Goal: Information Seeking & Learning: Check status

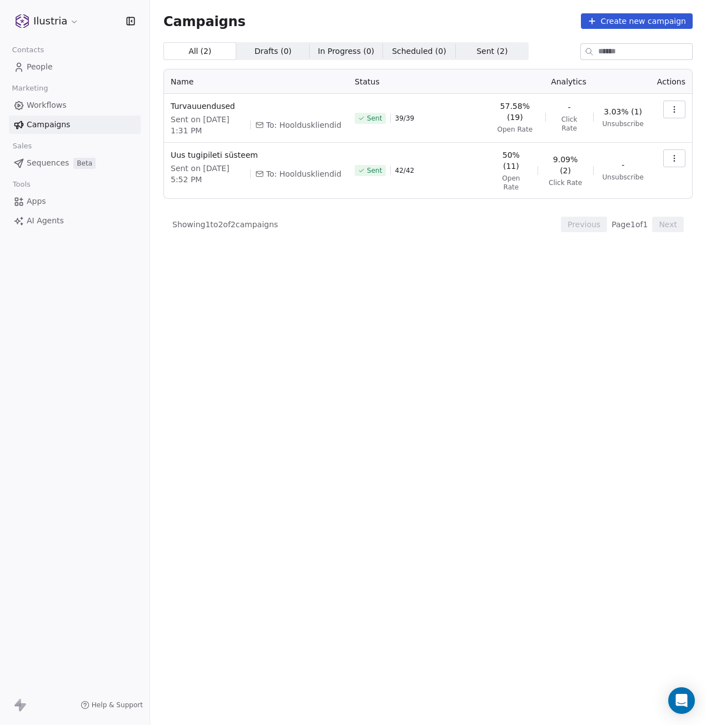
click at [385, 250] on div "All ( 2 ) All ( 2 ) Drafts ( 0 ) Drafts ( 0 ) In Progress ( 0 ) In Progress ( 0…" at bounding box center [427, 334] width 529 height 585
click at [27, 65] on span "People" at bounding box center [40, 67] width 26 height 12
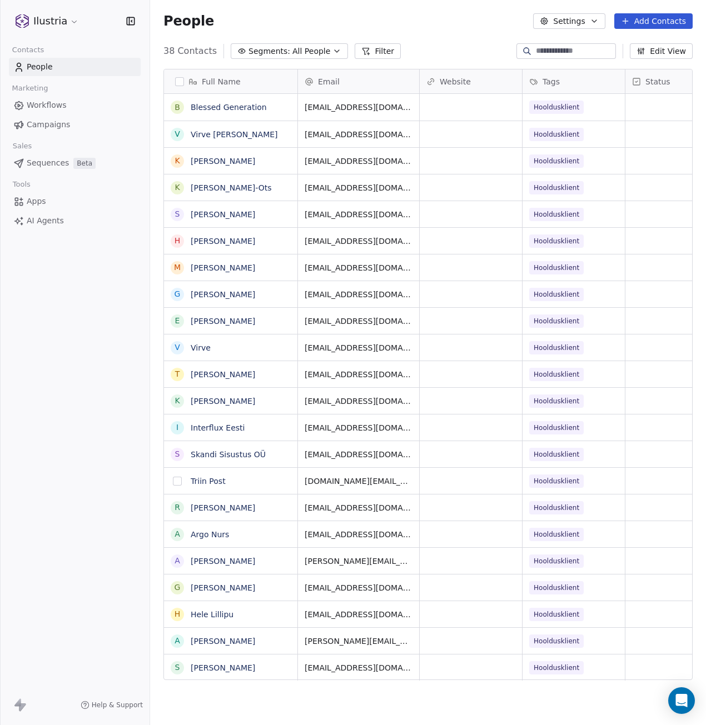
click at [177, 480] on button "grid" at bounding box center [177, 481] width 9 height 9
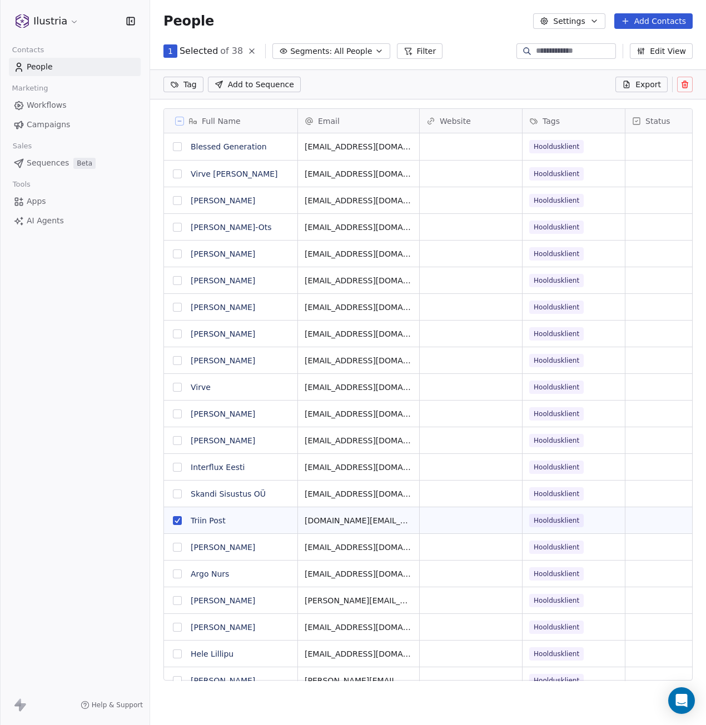
click at [687, 79] on button at bounding box center [685, 85] width 16 height 16
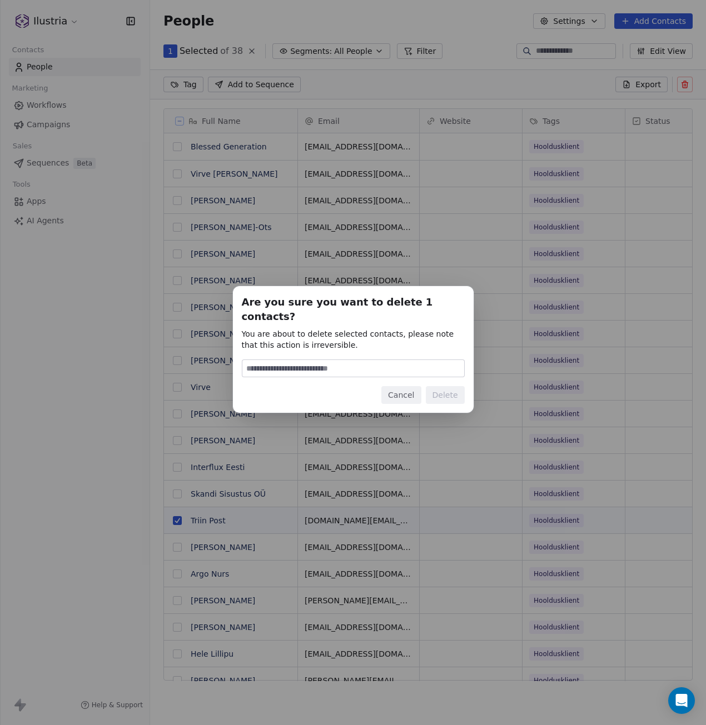
click at [355, 361] on input at bounding box center [353, 368] width 222 height 17
type input "******"
click at [443, 389] on button "Delete" at bounding box center [445, 395] width 39 height 18
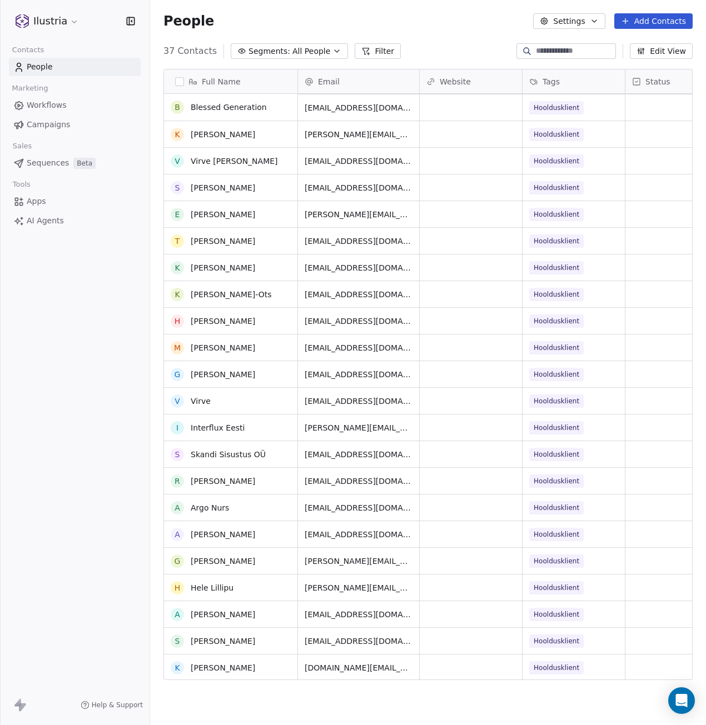
scroll to position [0, 0]
click at [52, 108] on span "Workflows" at bounding box center [47, 106] width 40 height 12
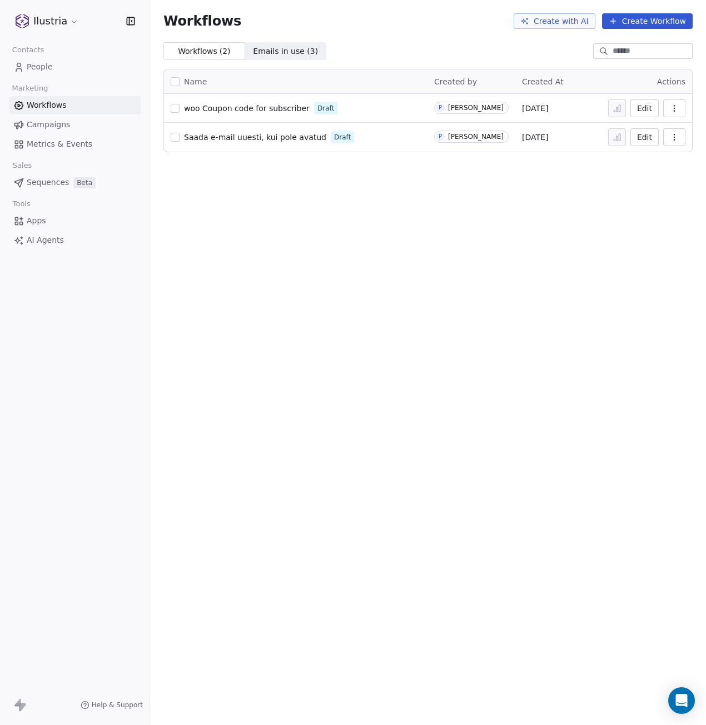
click at [44, 123] on span "Campaigns" at bounding box center [48, 125] width 43 height 12
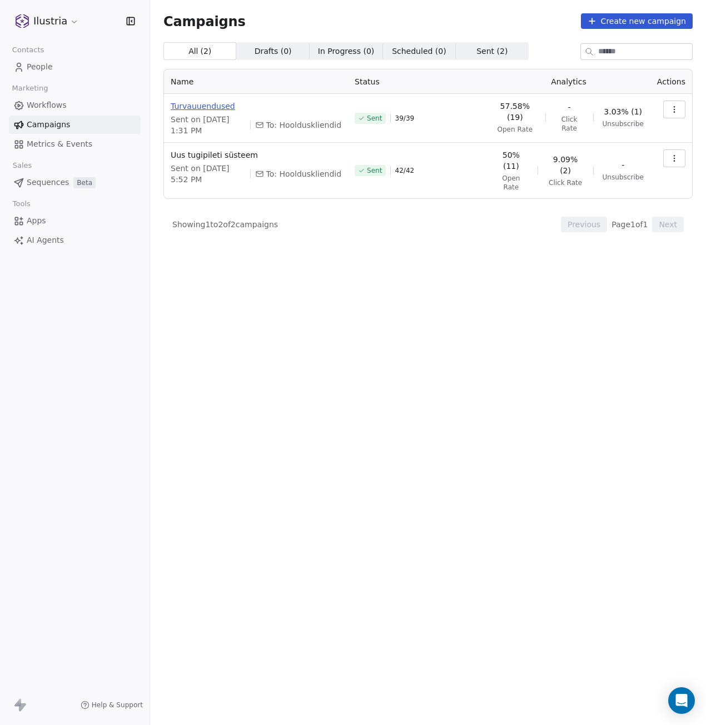
click at [208, 107] on span "Turvauuendused" at bounding box center [256, 106] width 171 height 11
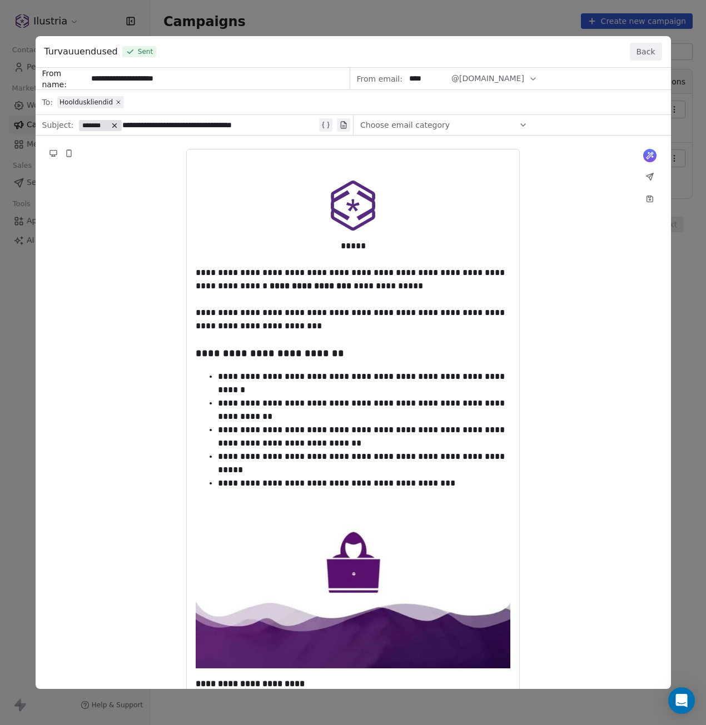
click at [651, 53] on button "Back" at bounding box center [646, 52] width 32 height 18
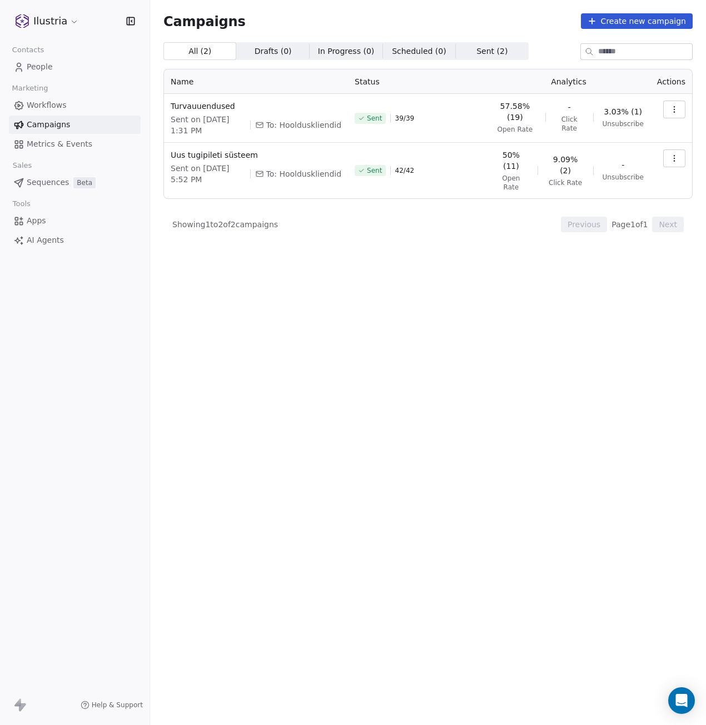
click at [675, 108] on icon "button" at bounding box center [674, 109] width 9 height 9
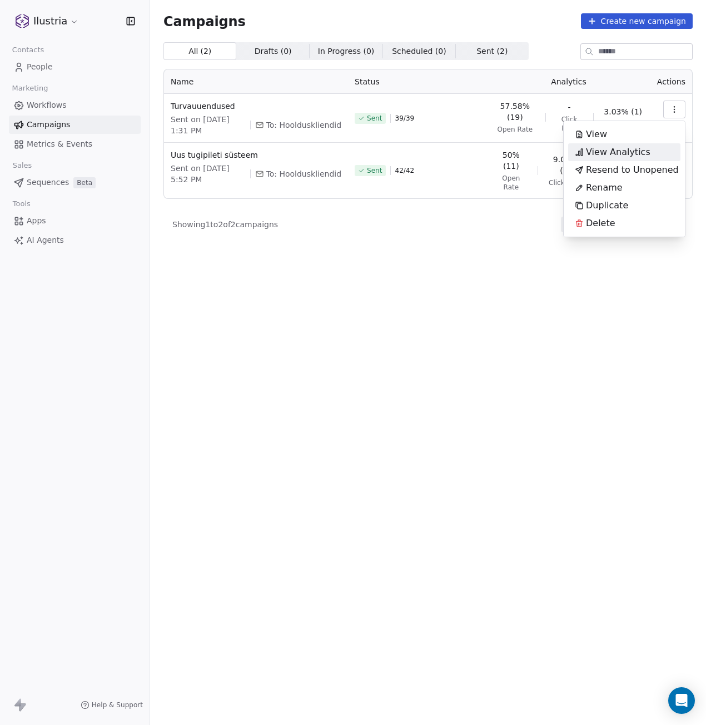
click at [636, 151] on span "View Analytics" at bounding box center [618, 152] width 64 height 13
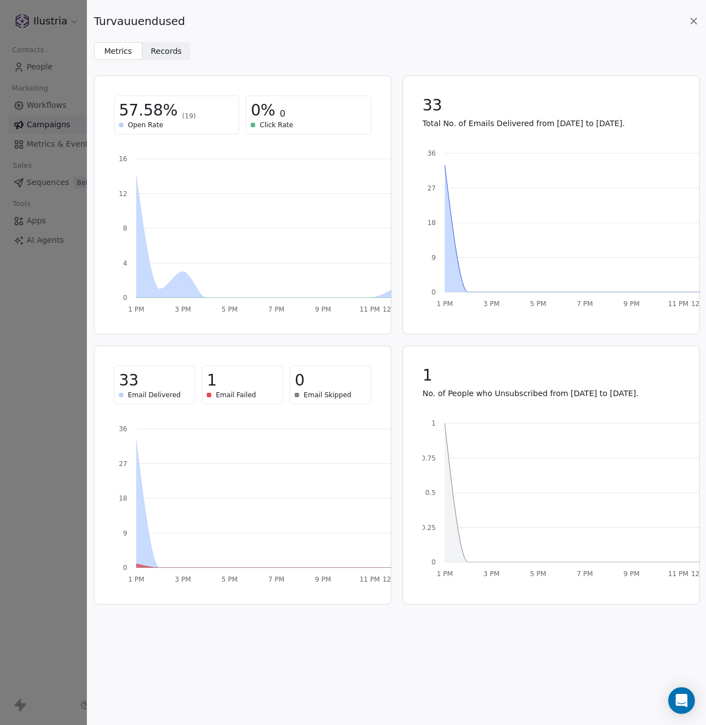
click at [154, 49] on span "Records" at bounding box center [166, 52] width 31 height 12
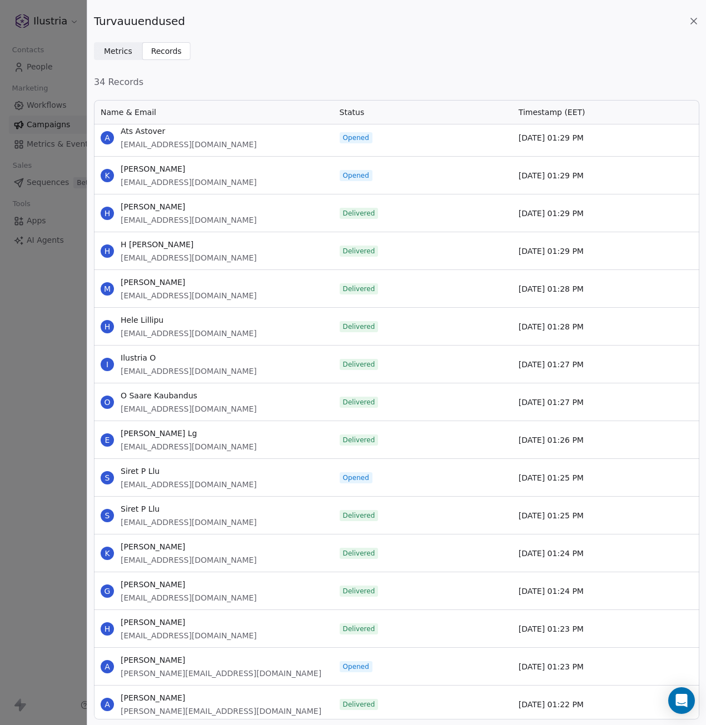
scroll to position [1294, 0]
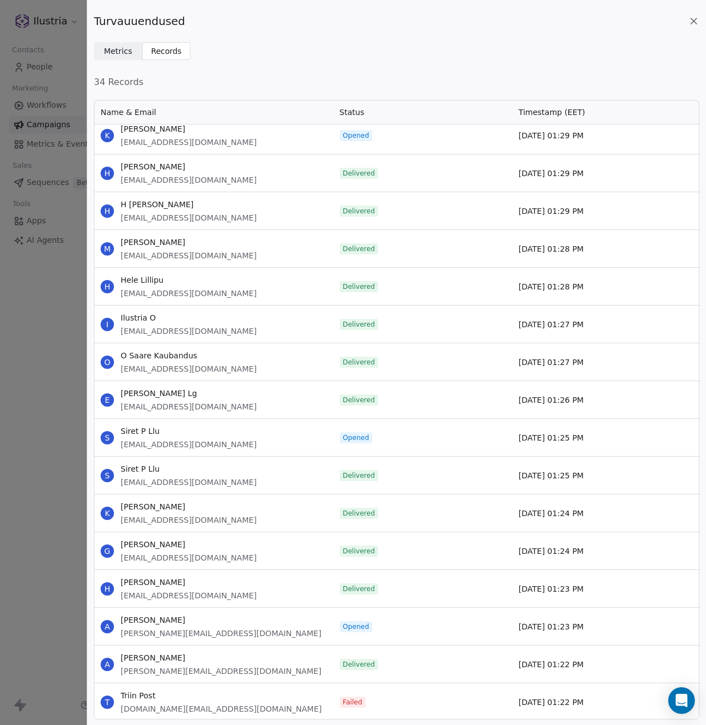
click at [693, 19] on icon at bounding box center [694, 21] width 6 height 6
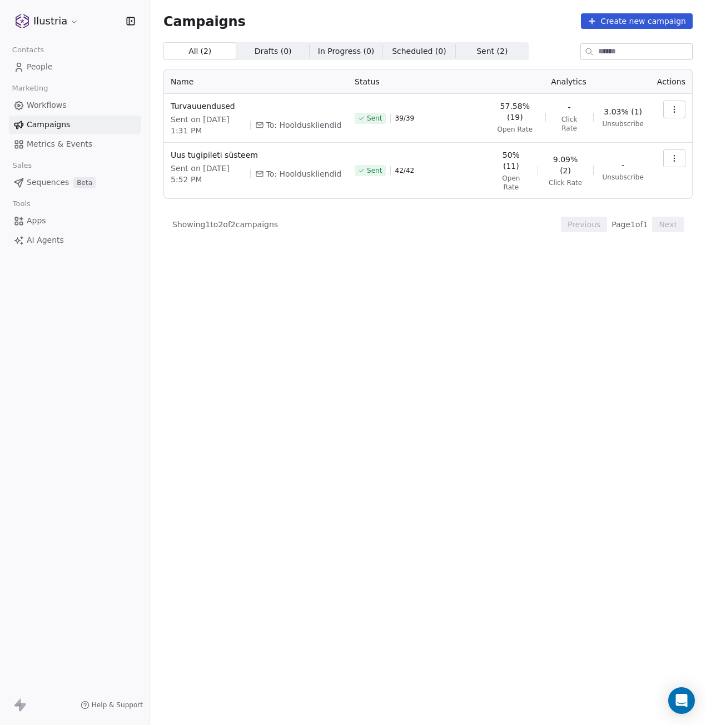
click at [34, 103] on span "Workflows" at bounding box center [47, 106] width 40 height 12
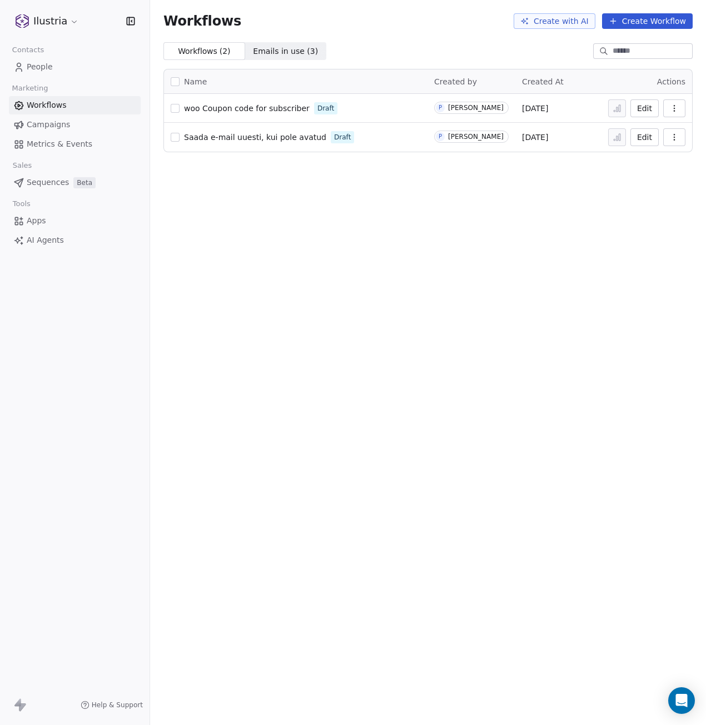
click at [42, 123] on span "Campaigns" at bounding box center [48, 125] width 43 height 12
